Goal: Task Accomplishment & Management: Manage account settings

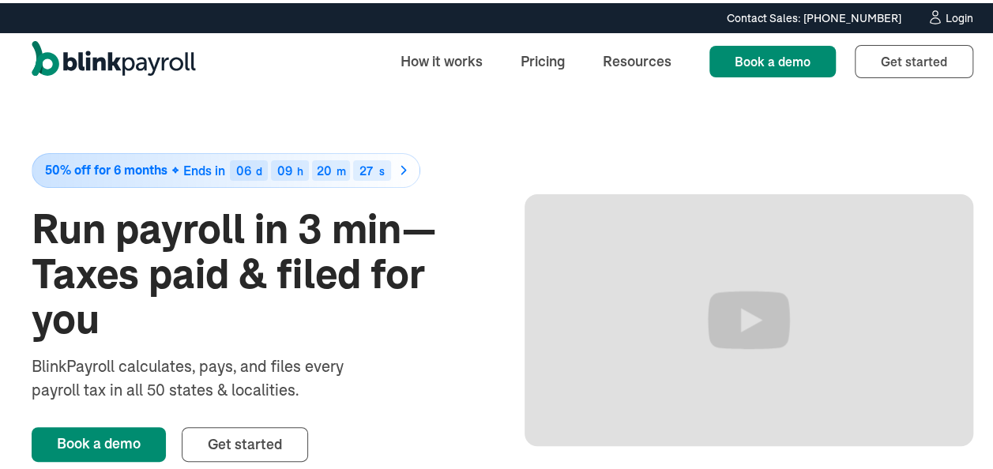
click at [955, 16] on div "Login" at bounding box center [960, 14] width 28 height 11
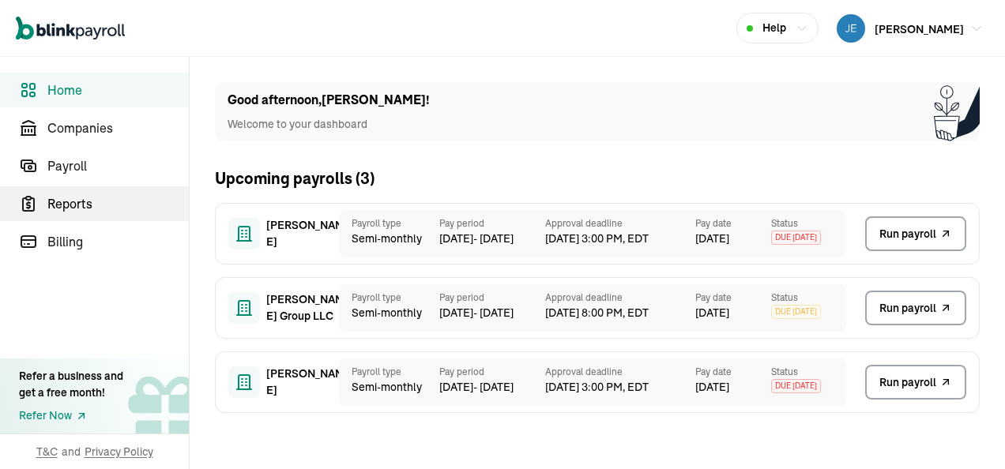
click at [76, 205] on span "Reports" at bounding box center [117, 203] width 141 height 19
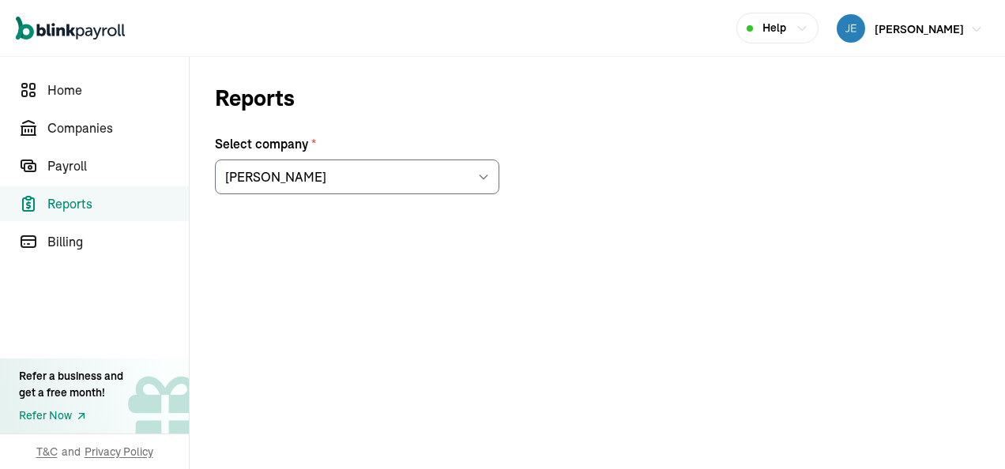
click at [920, 27] on span "[PERSON_NAME]" at bounding box center [919, 29] width 89 height 14
click at [484, 175] on icon at bounding box center [483, 177] width 13 height 13
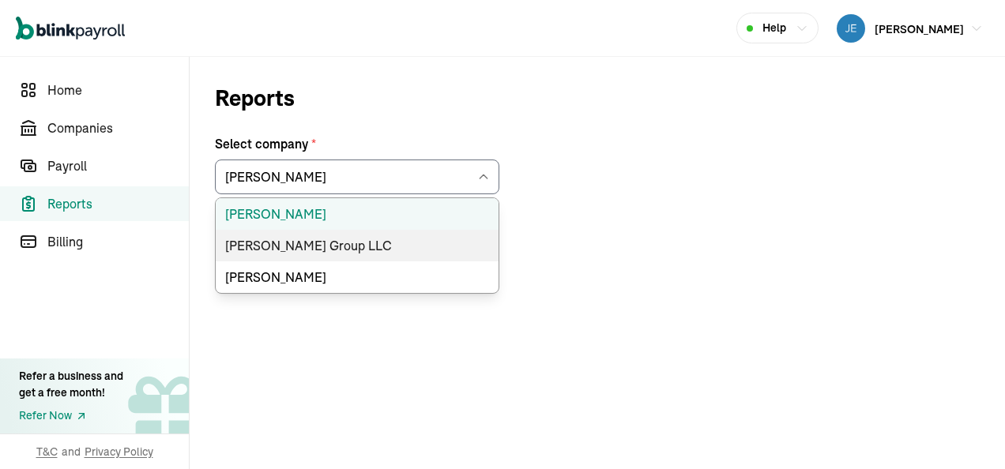
click at [345, 243] on li "[PERSON_NAME] Group LLC" at bounding box center [357, 246] width 283 height 32
type input "[PERSON_NAME] Group LLC"
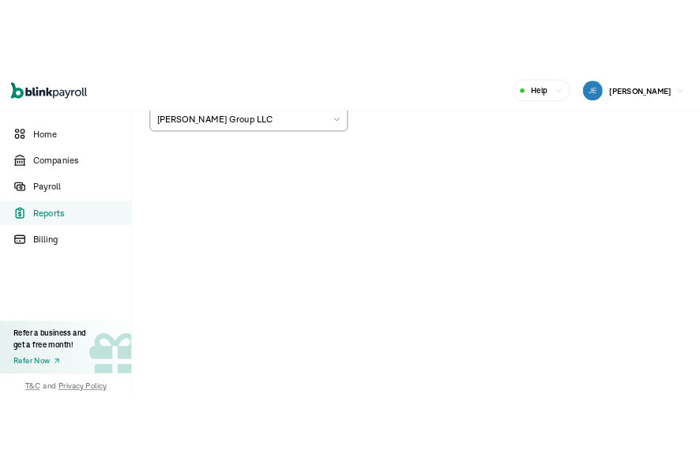
scroll to position [109, 0]
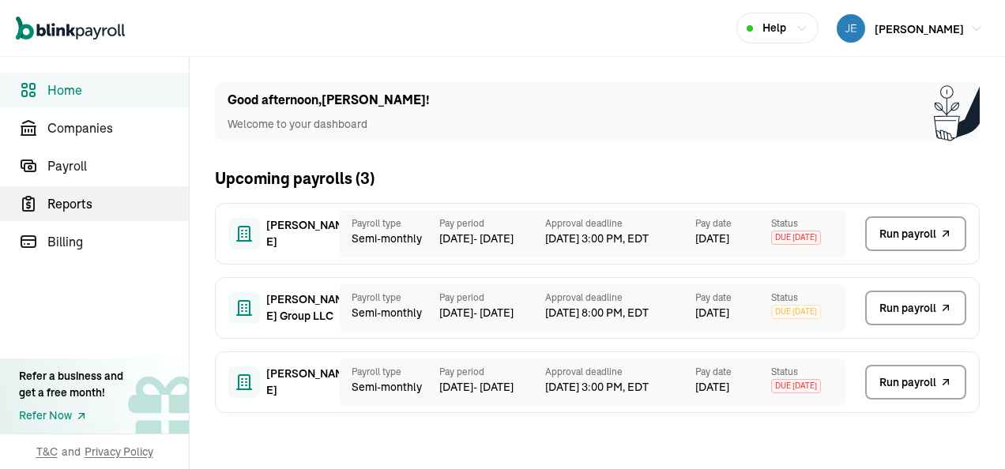
click at [81, 199] on span "Reports" at bounding box center [117, 203] width 141 height 19
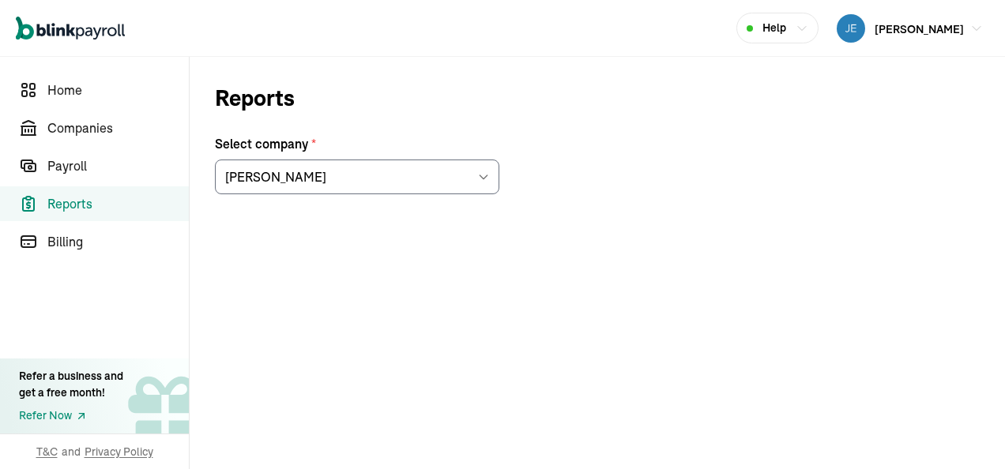
click at [480, 173] on icon at bounding box center [483, 177] width 13 height 13
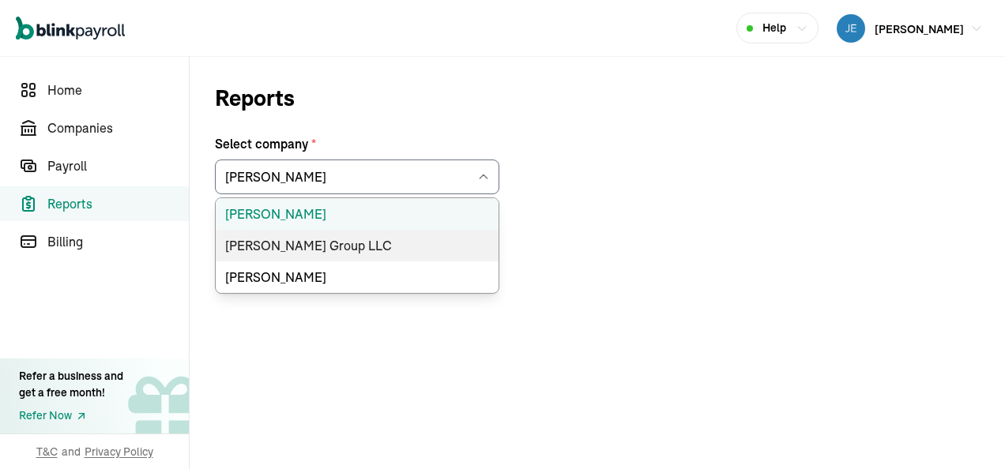
click at [345, 247] on li "[PERSON_NAME] Group LLC" at bounding box center [357, 246] width 283 height 32
type input "[PERSON_NAME] Group LLC"
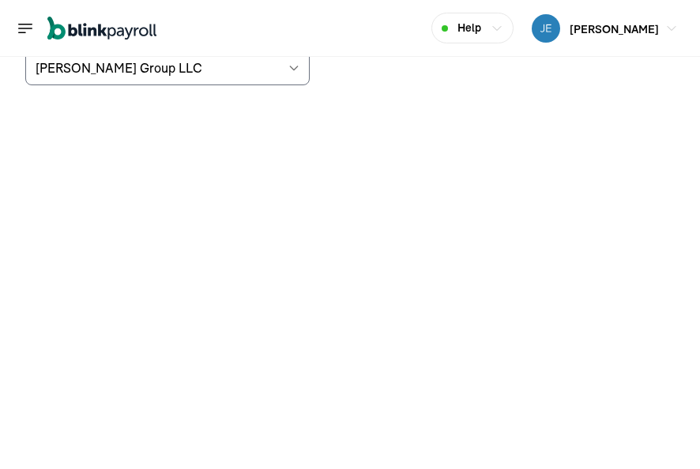
scroll to position [30, 0]
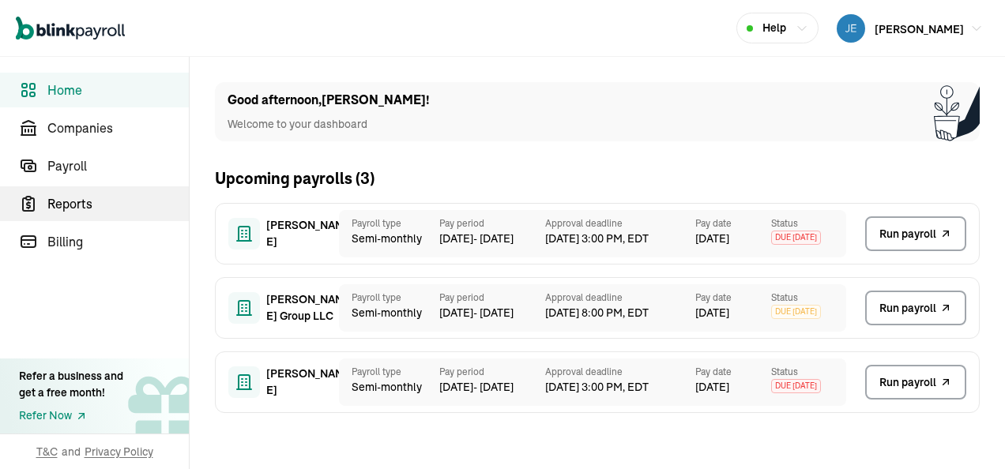
click at [91, 204] on span "Reports" at bounding box center [117, 203] width 141 height 19
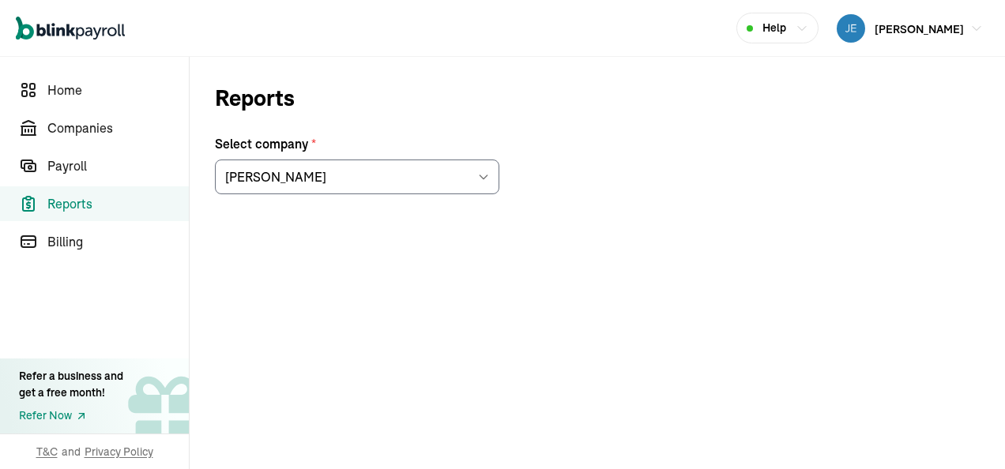
click at [489, 174] on icon at bounding box center [483, 177] width 13 height 13
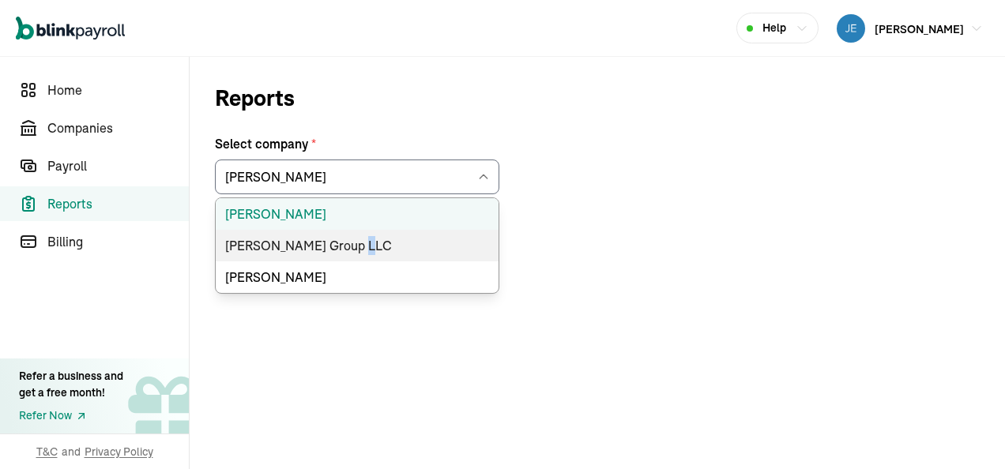
click at [345, 245] on li "[PERSON_NAME] Group LLC" at bounding box center [357, 246] width 283 height 32
type input "[PERSON_NAME] Group LLC"
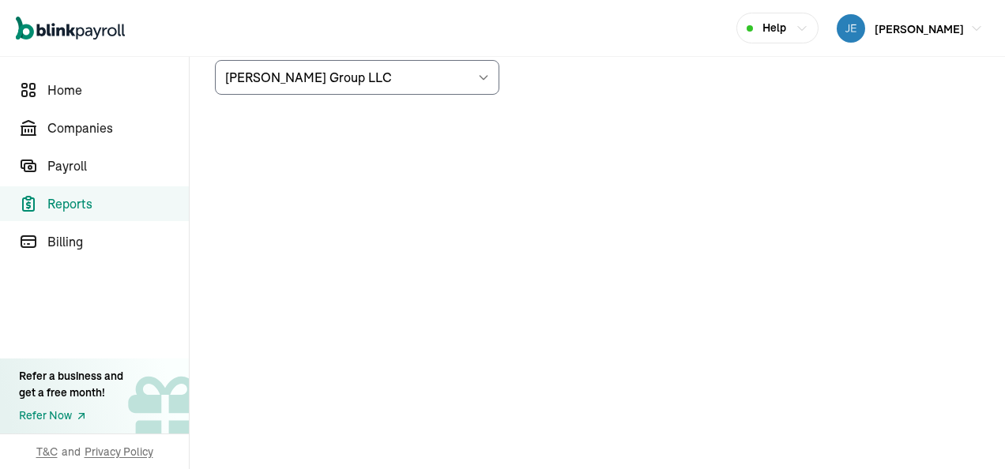
scroll to position [109, 0]
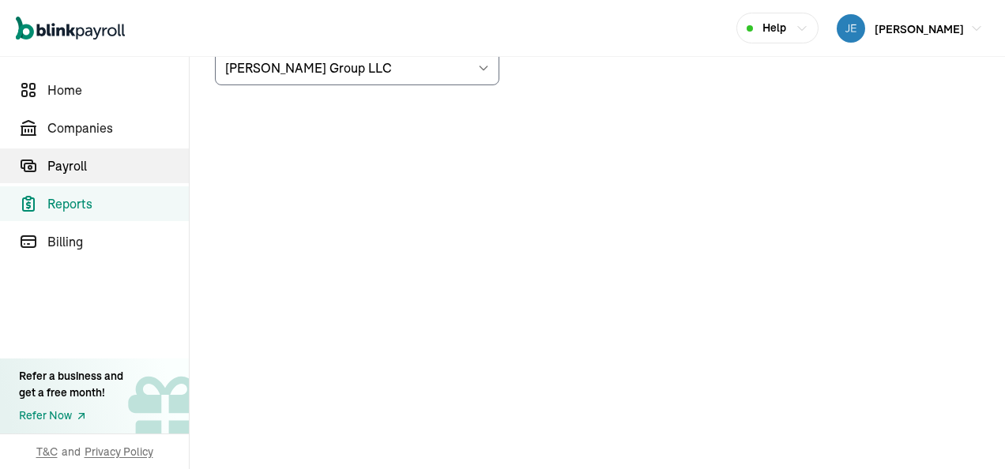
click at [71, 164] on span "Payroll" at bounding box center [117, 165] width 141 height 19
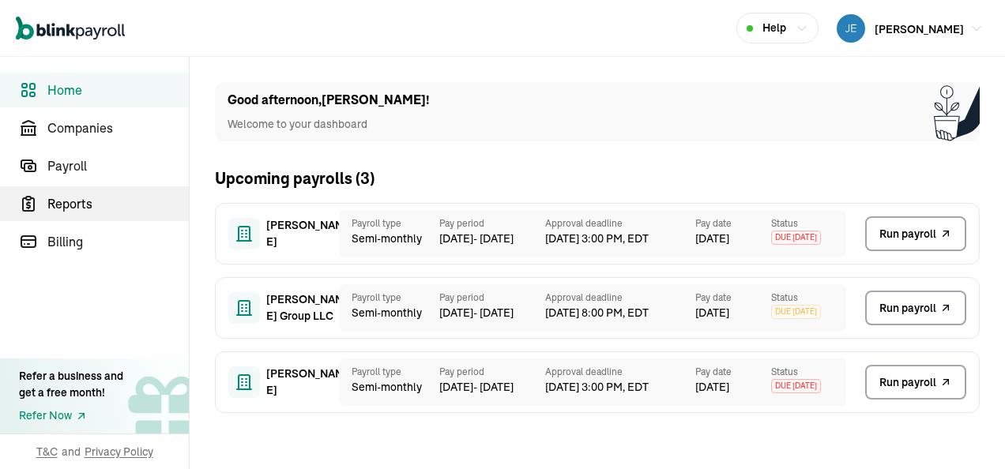
click at [76, 205] on span "Reports" at bounding box center [117, 203] width 141 height 19
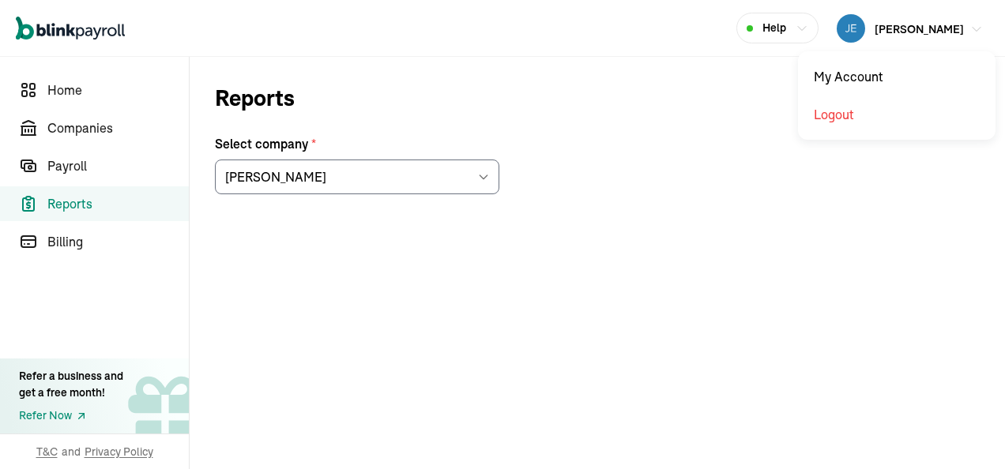
click at [920, 27] on span "[PERSON_NAME]" at bounding box center [919, 29] width 89 height 14
click at [484, 175] on icon at bounding box center [483, 177] width 13 height 13
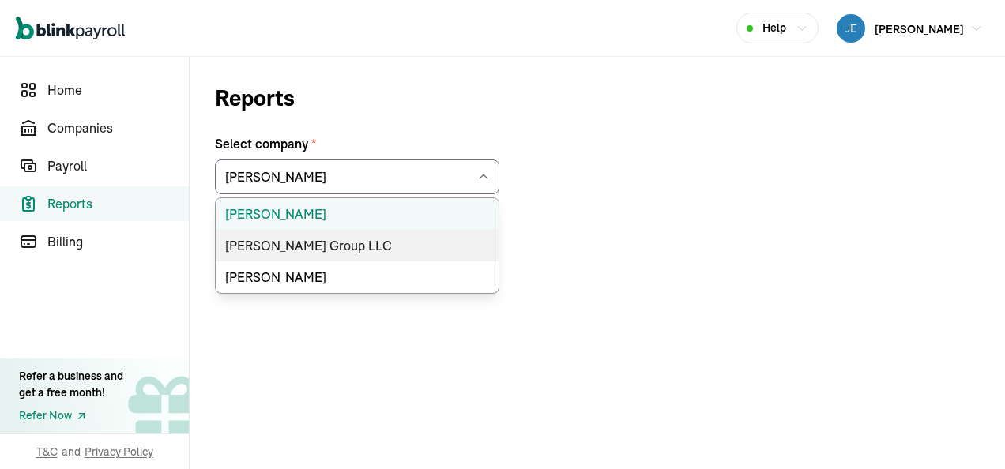
click at [345, 243] on li "[PERSON_NAME] Group LLC" at bounding box center [357, 246] width 283 height 32
type input "[PERSON_NAME] Group LLC"
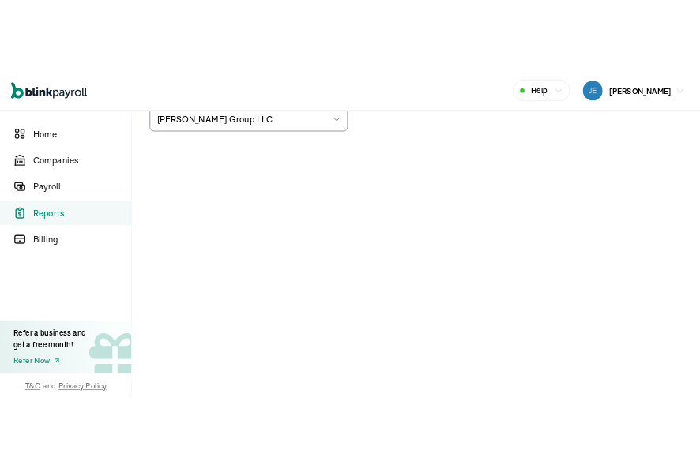
scroll to position [109, 0]
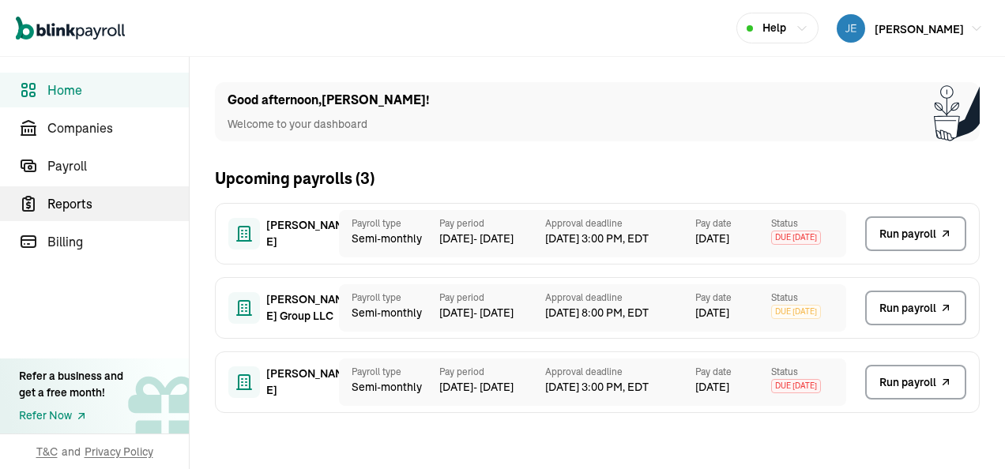
click at [81, 199] on span "Reports" at bounding box center [117, 203] width 141 height 19
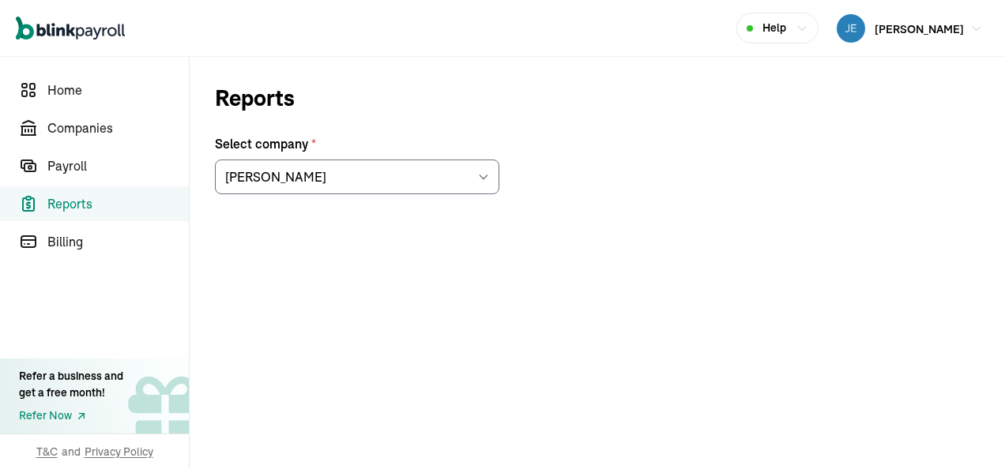
click at [480, 173] on icon at bounding box center [483, 177] width 13 height 13
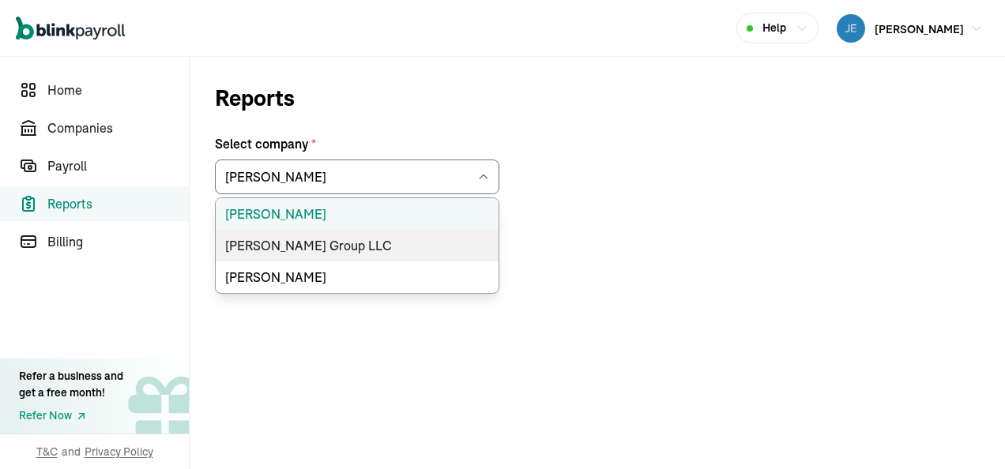
click at [345, 247] on li "[PERSON_NAME] Group LLC" at bounding box center [357, 246] width 283 height 32
type input "[PERSON_NAME] Group LLC"
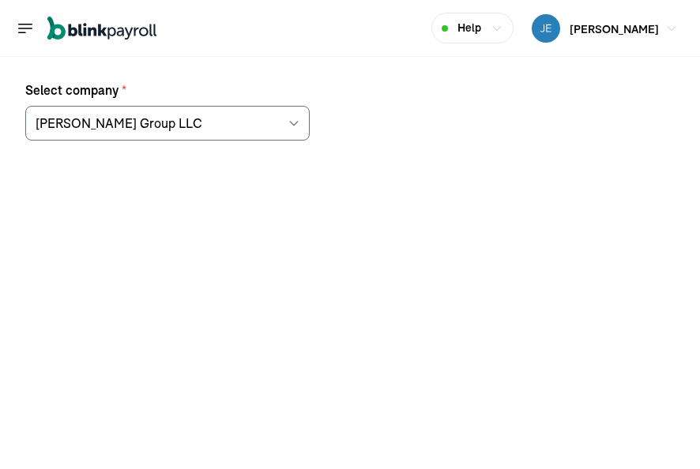
scroll to position [30, 0]
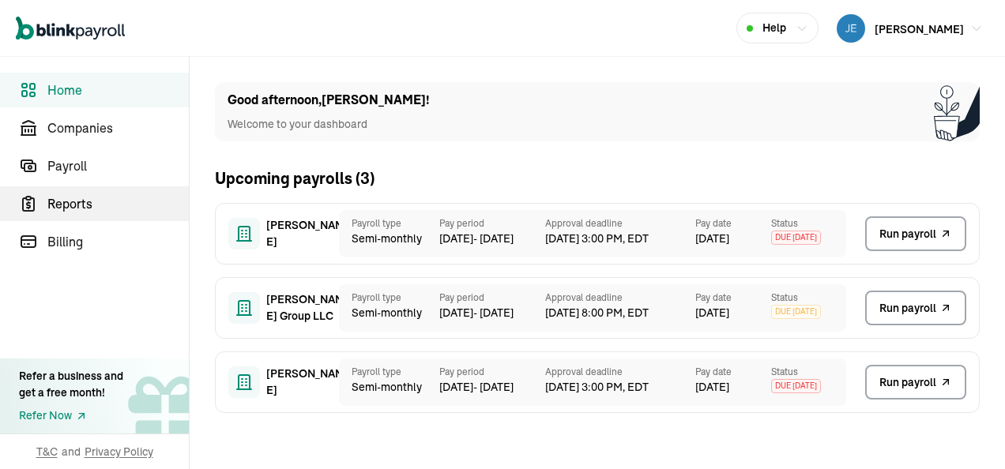
click at [91, 204] on span "Reports" at bounding box center [117, 203] width 141 height 19
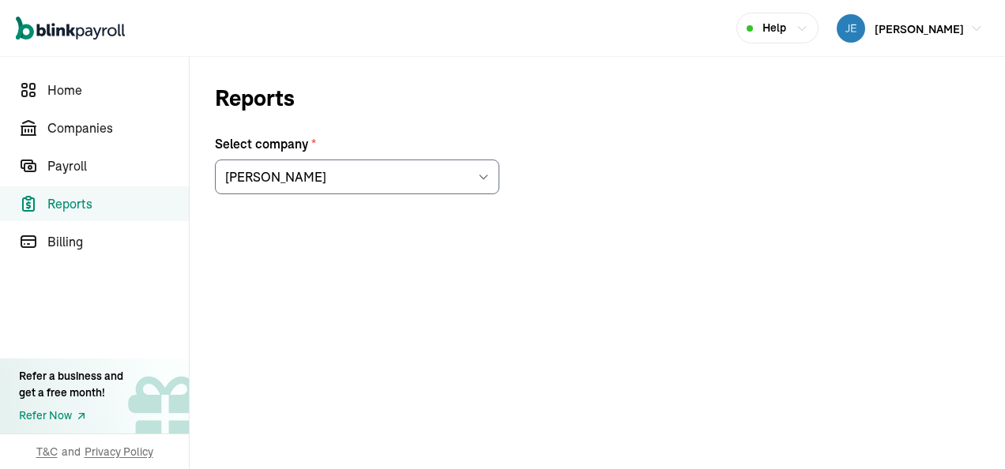
click at [489, 174] on icon at bounding box center [483, 177] width 13 height 13
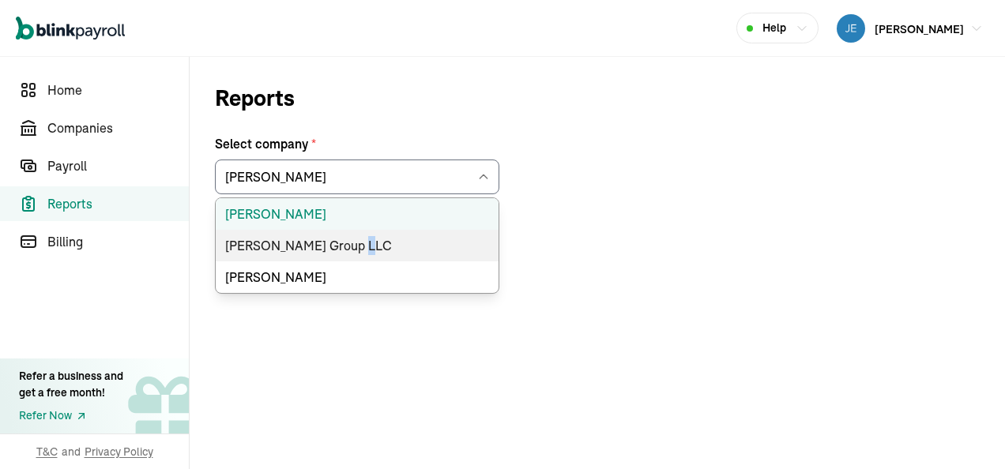
click at [345, 245] on li "[PERSON_NAME] Group LLC" at bounding box center [357, 246] width 283 height 32
type input "[PERSON_NAME] Group LLC"
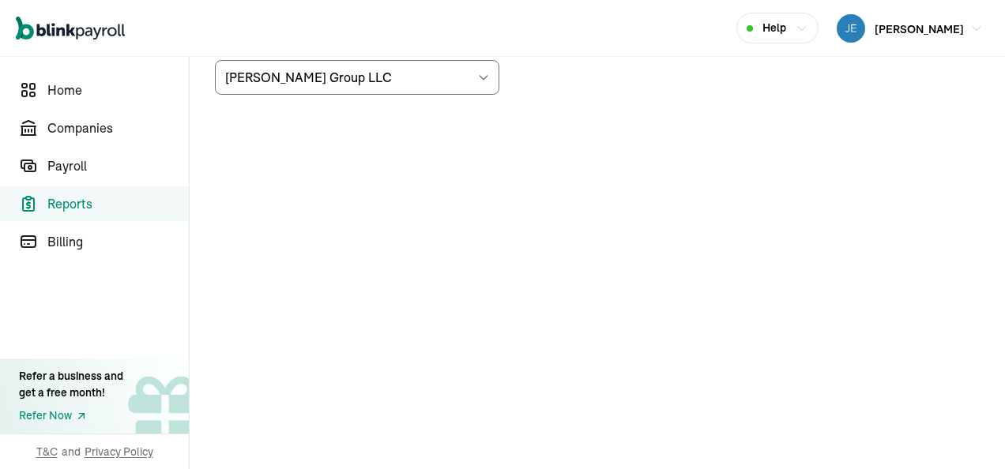
scroll to position [109, 0]
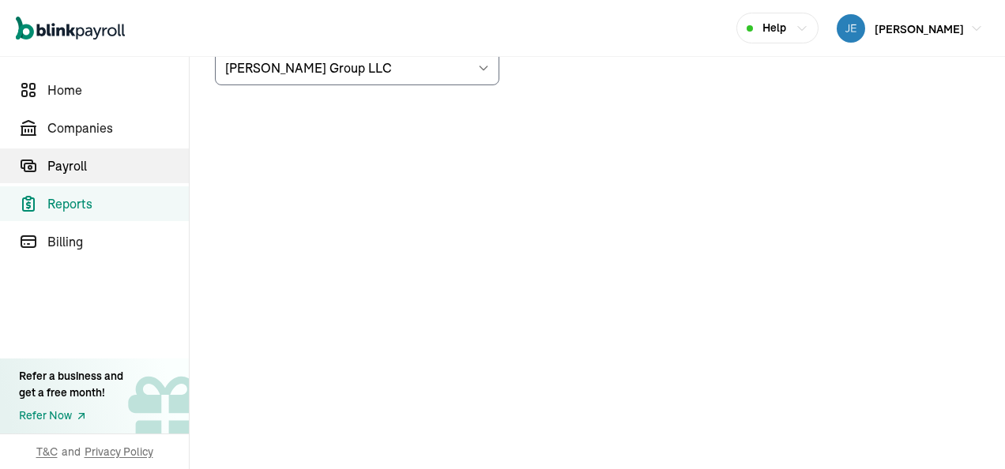
click at [71, 164] on span "Payroll" at bounding box center [117, 165] width 141 height 19
